Goal: Find contact information: Find contact information

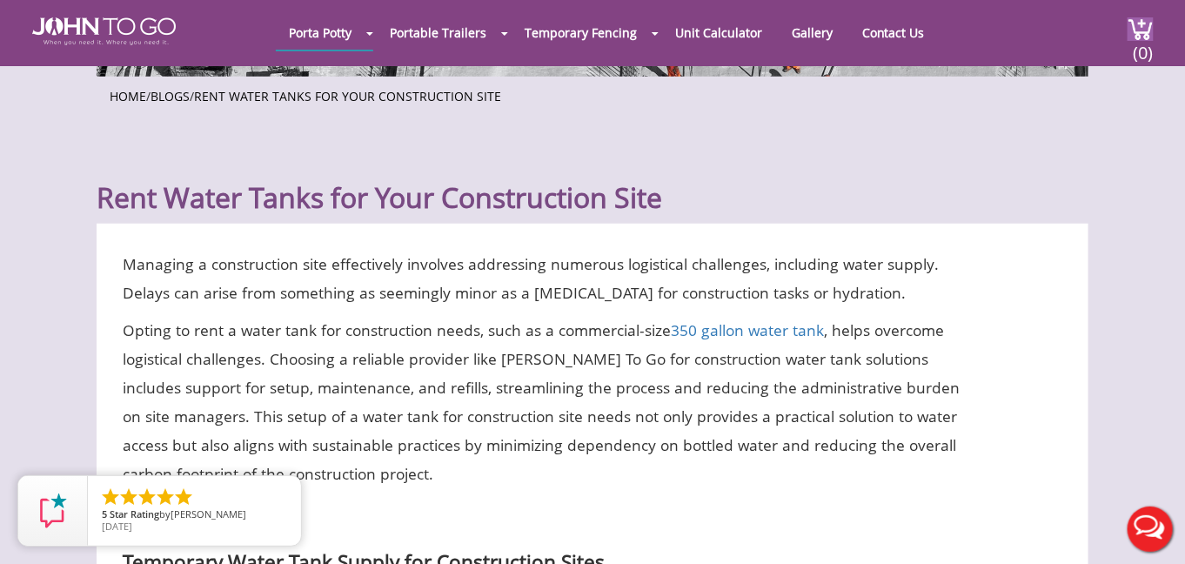
scroll to position [609, 0]
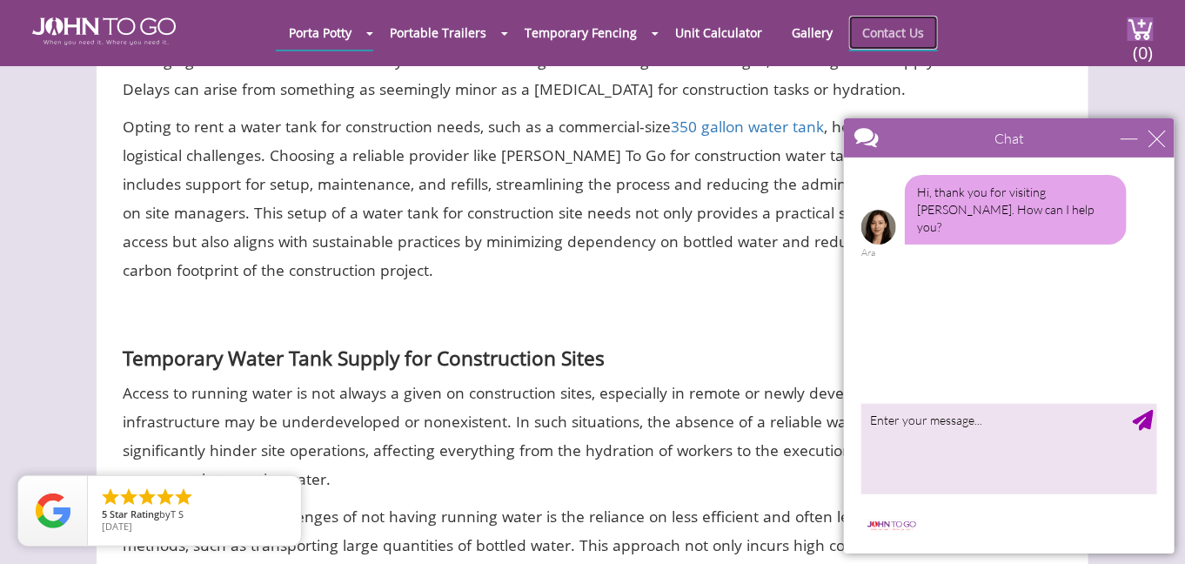
click at [890, 32] on link "Contact Us" at bounding box center [893, 33] width 89 height 34
